Goal: Task Accomplishment & Management: Manage account settings

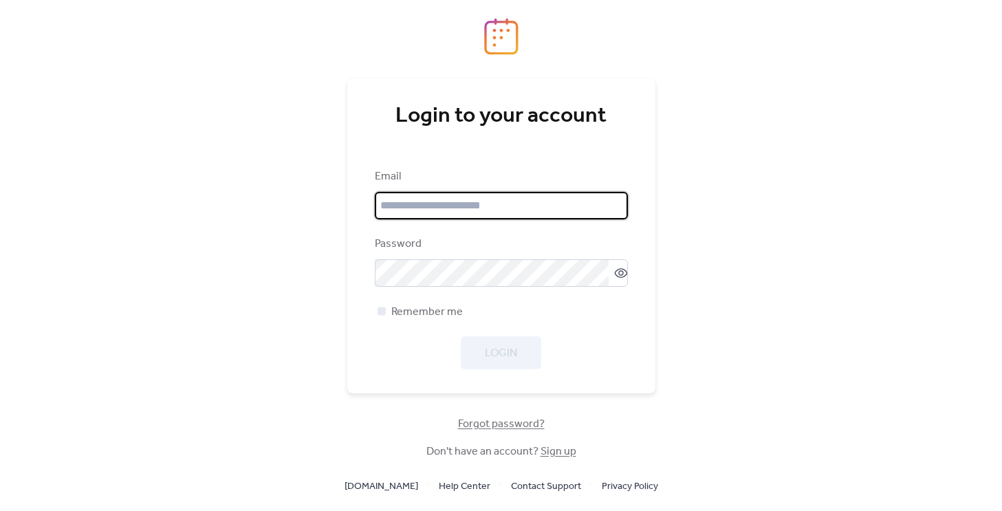
type input "**********"
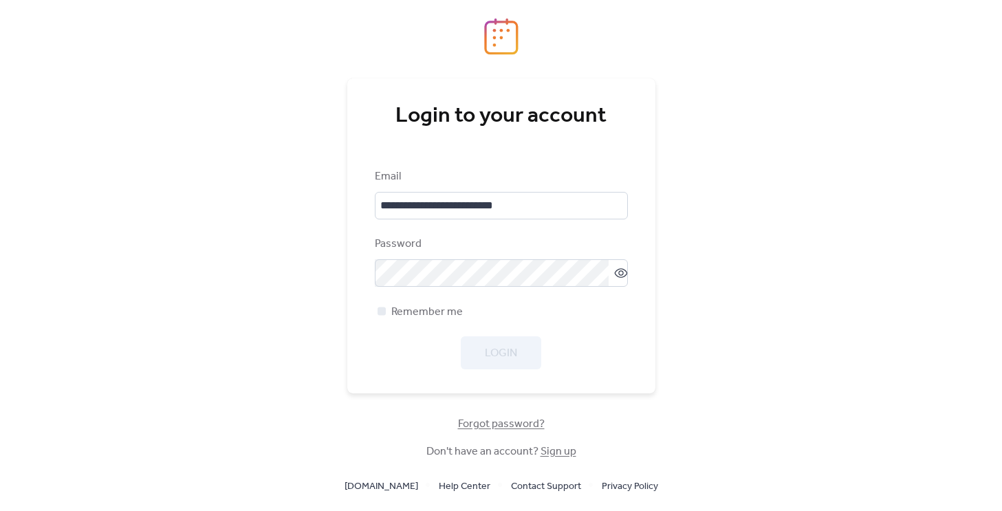
click at [561, 340] on div "Login" at bounding box center [501, 352] width 253 height 33
click at [512, 349] on span "Login" at bounding box center [501, 353] width 32 height 17
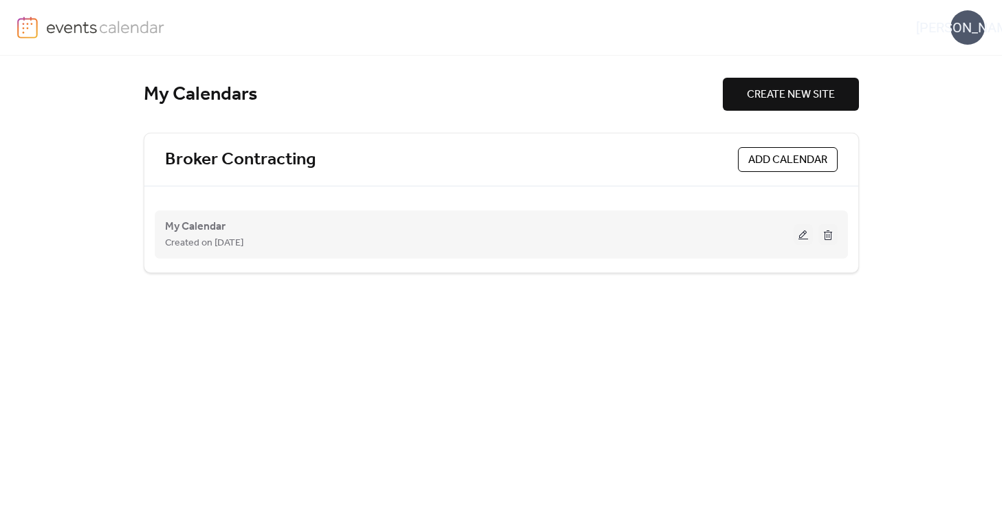
click at [806, 239] on button at bounding box center [803, 234] width 19 height 21
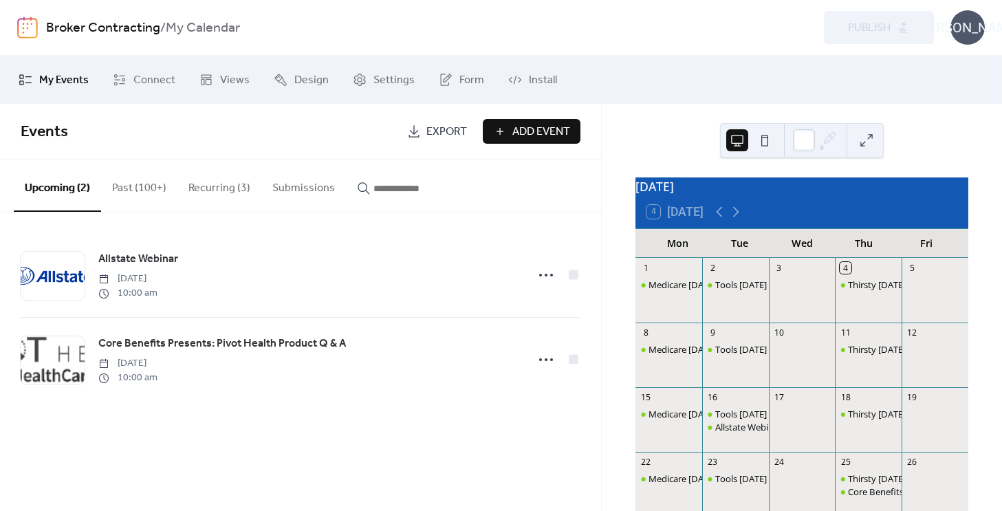
click at [226, 189] on button "Recurring (3)" at bounding box center [219, 185] width 84 height 51
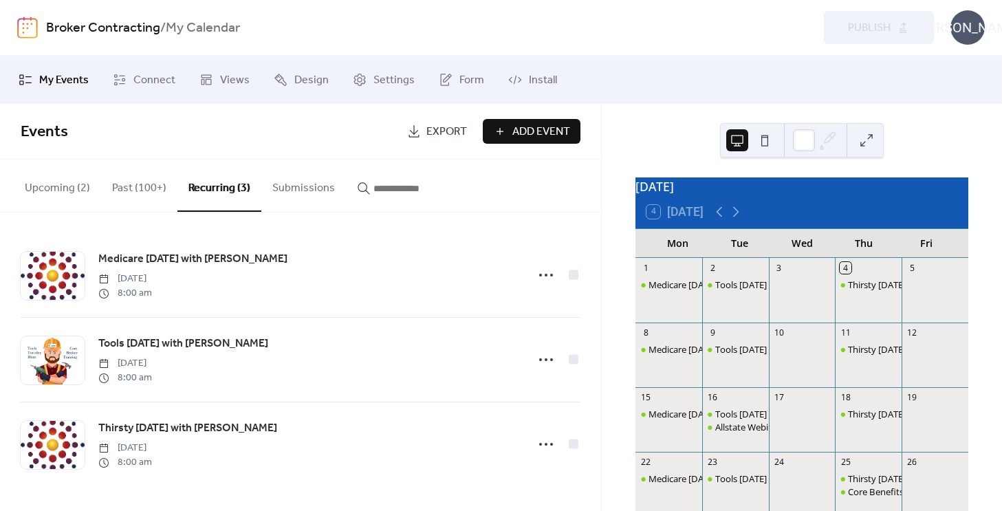
click at [131, 120] on span "Events" at bounding box center [209, 132] width 376 height 28
